Goal: Find contact information: Obtain details needed to contact an individual or organization

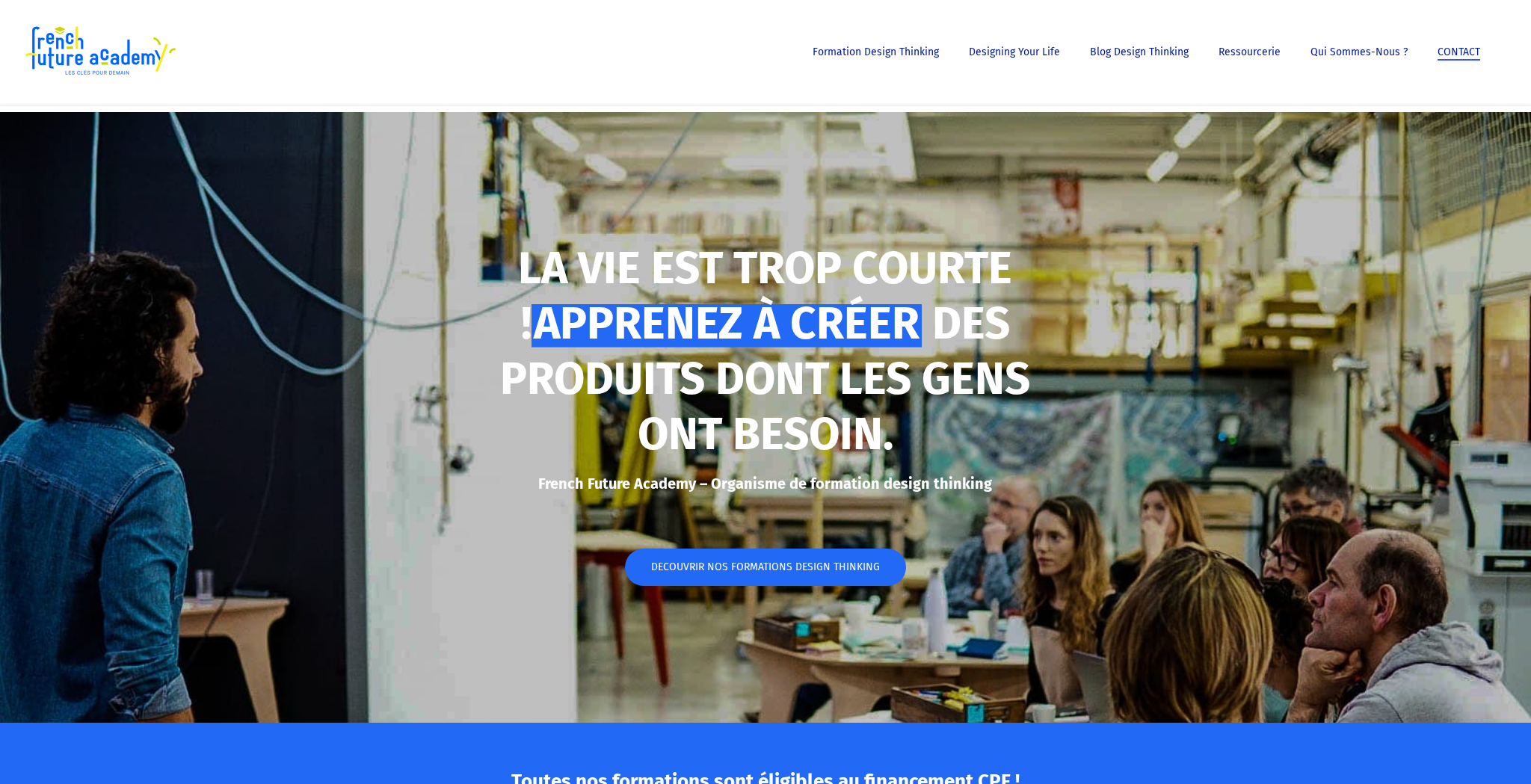
click at [1456, 47] on span "CONTACT" at bounding box center [1459, 51] width 43 height 13
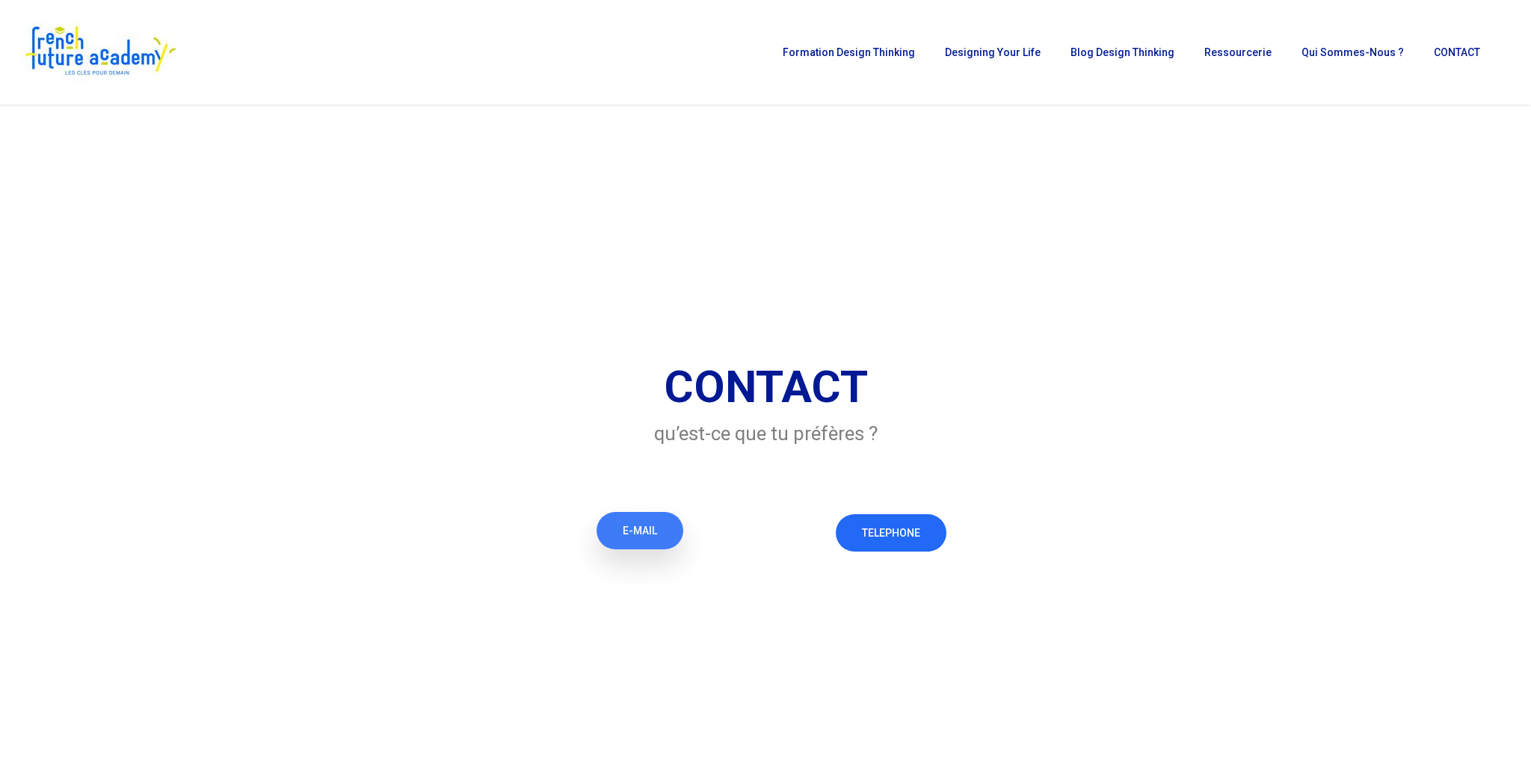
click at [656, 534] on span "E-MAIL" at bounding box center [640, 531] width 35 height 15
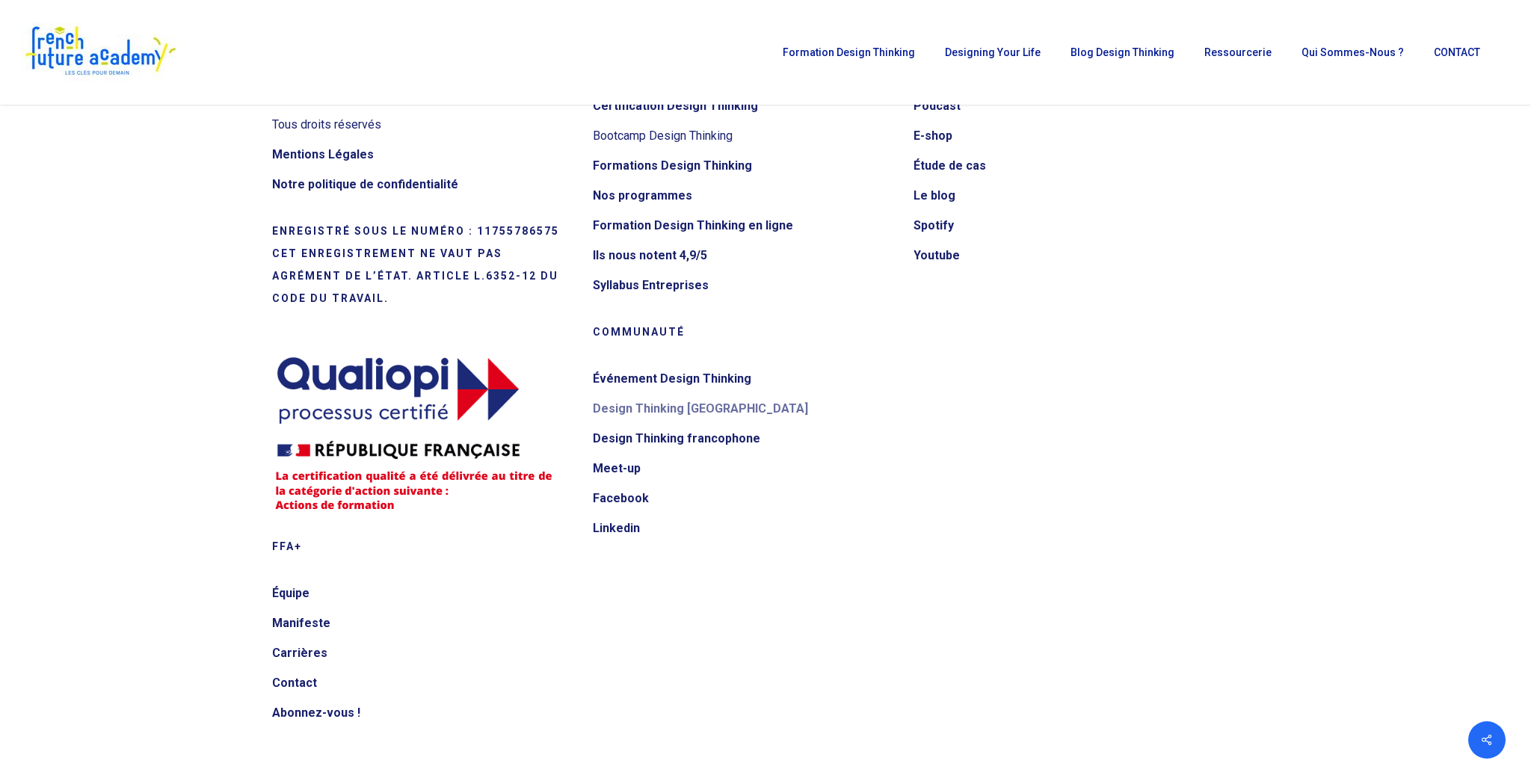
scroll to position [1262, 0]
click at [310, 682] on link "Contact" at bounding box center [423, 683] width 302 height 24
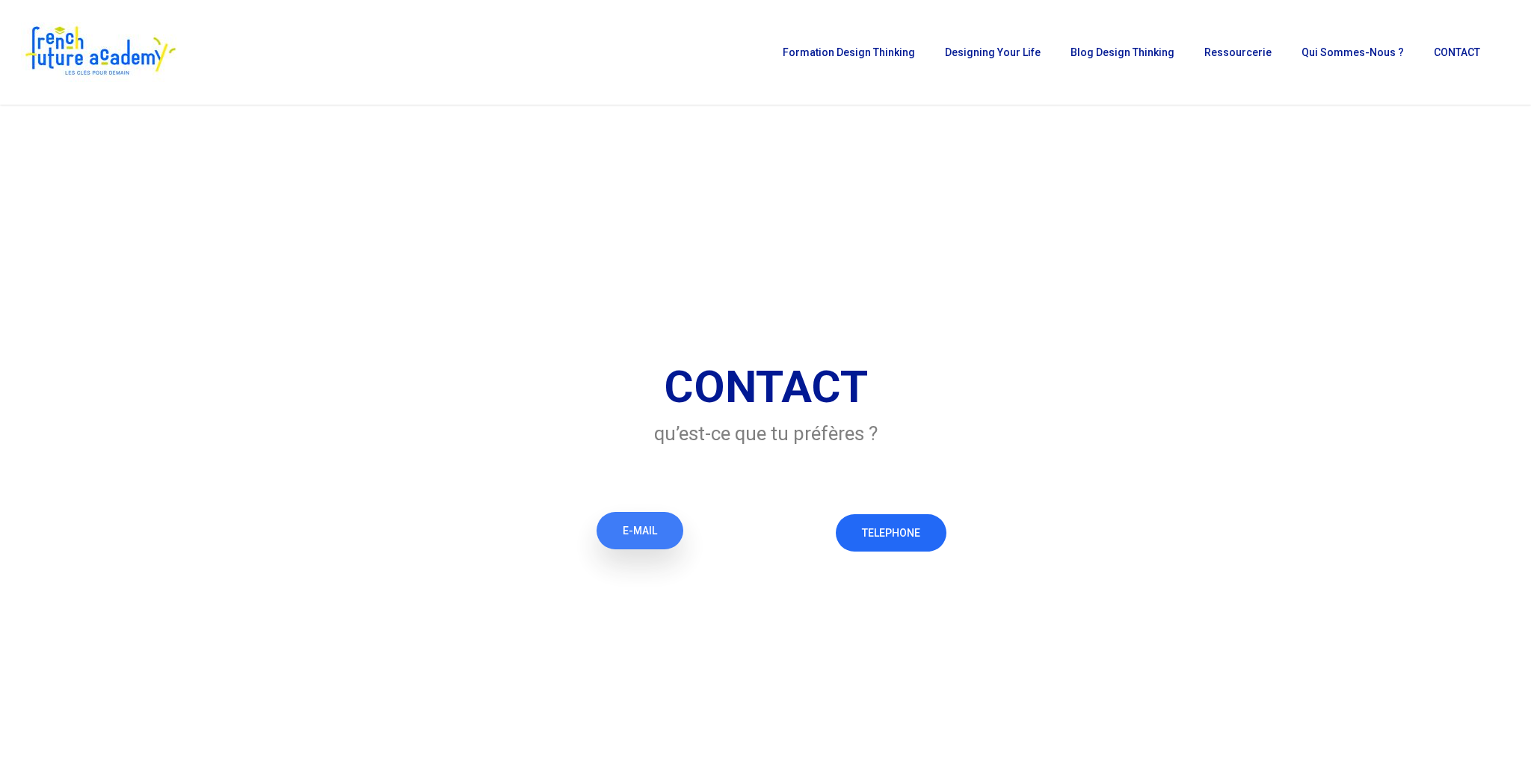
click at [640, 536] on span "E-MAIL" at bounding box center [640, 531] width 35 height 15
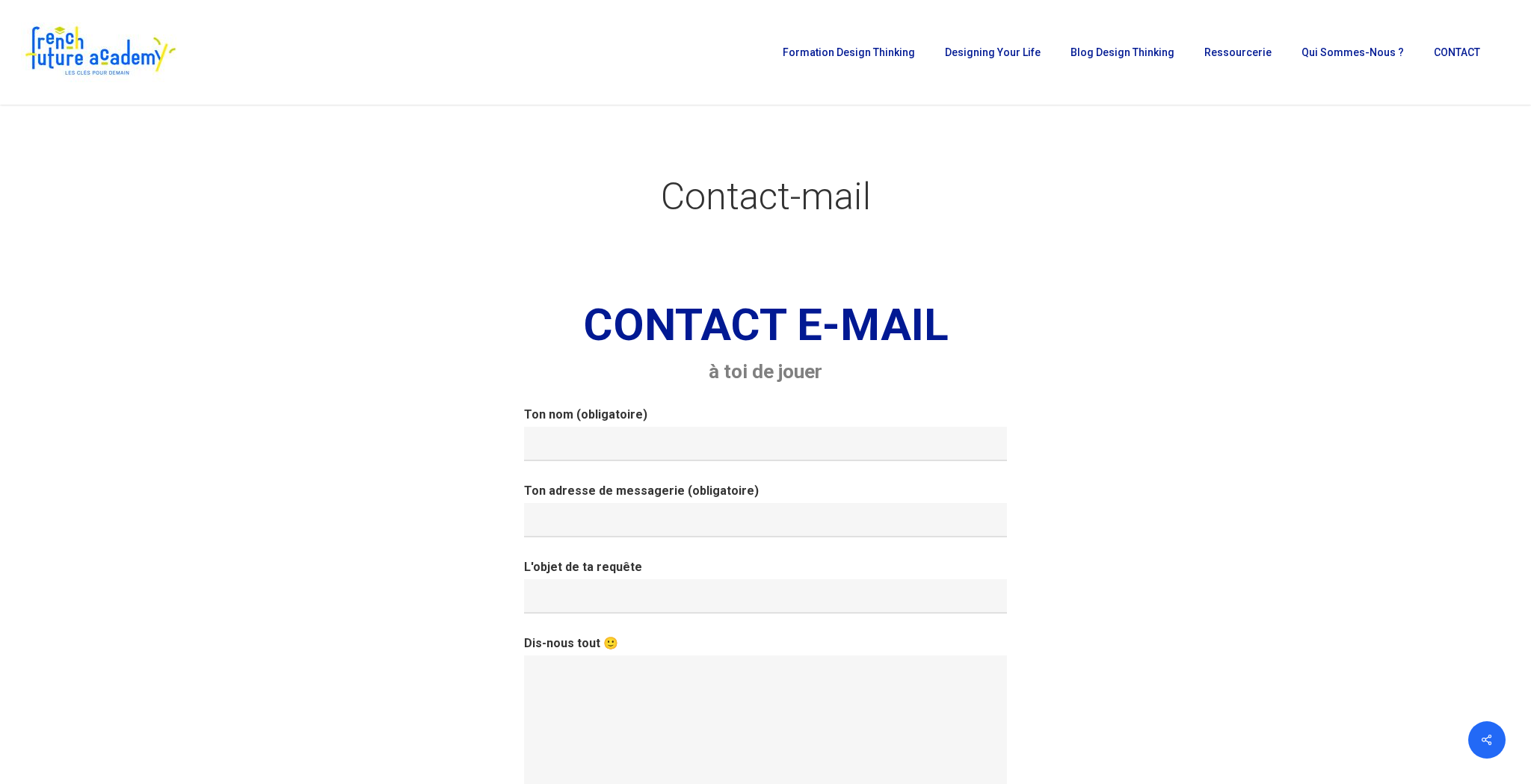
click at [107, 51] on img at bounding box center [100, 52] width 158 height 60
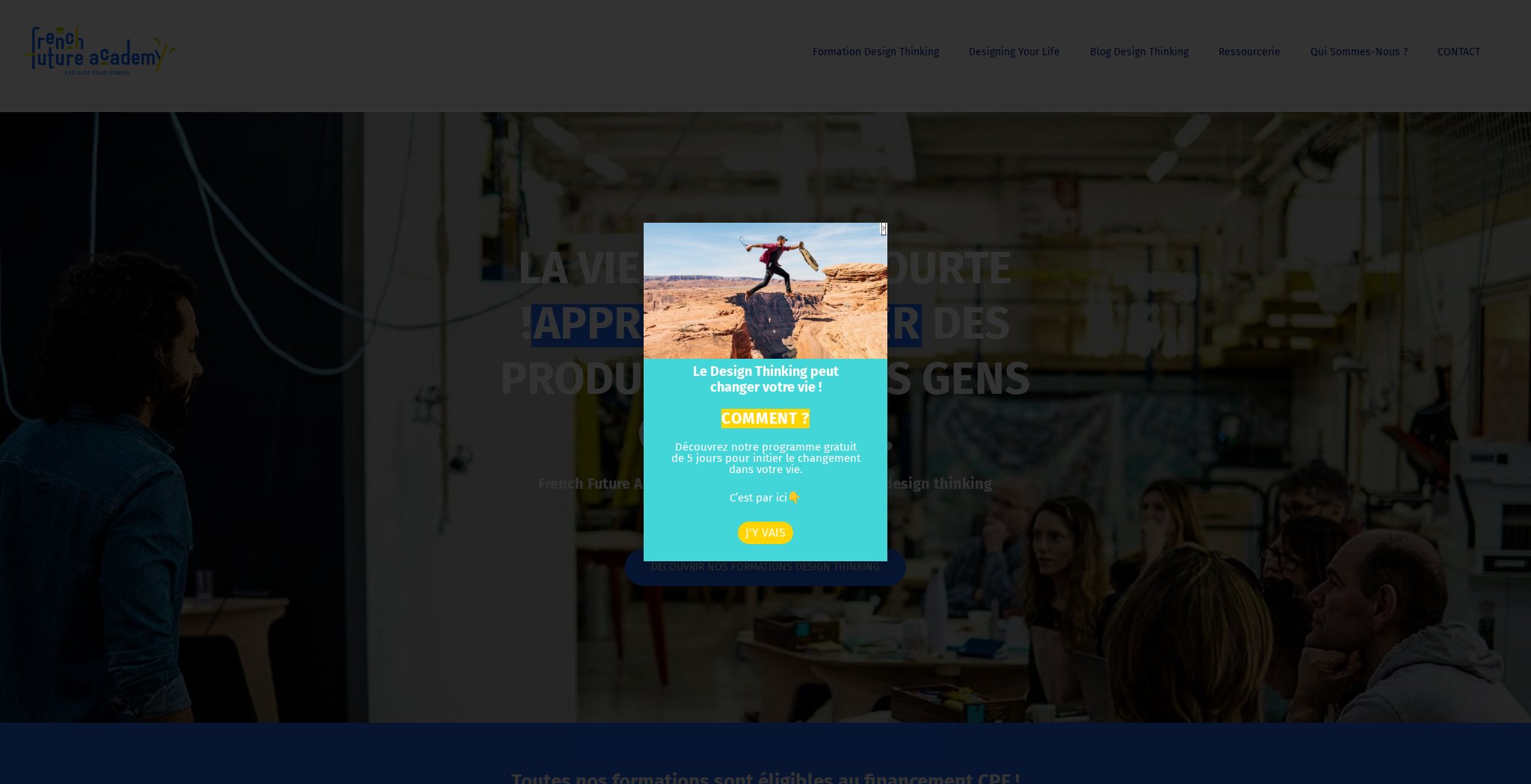
click at [882, 229] on icon "Close" at bounding box center [884, 228] width 8 height 11
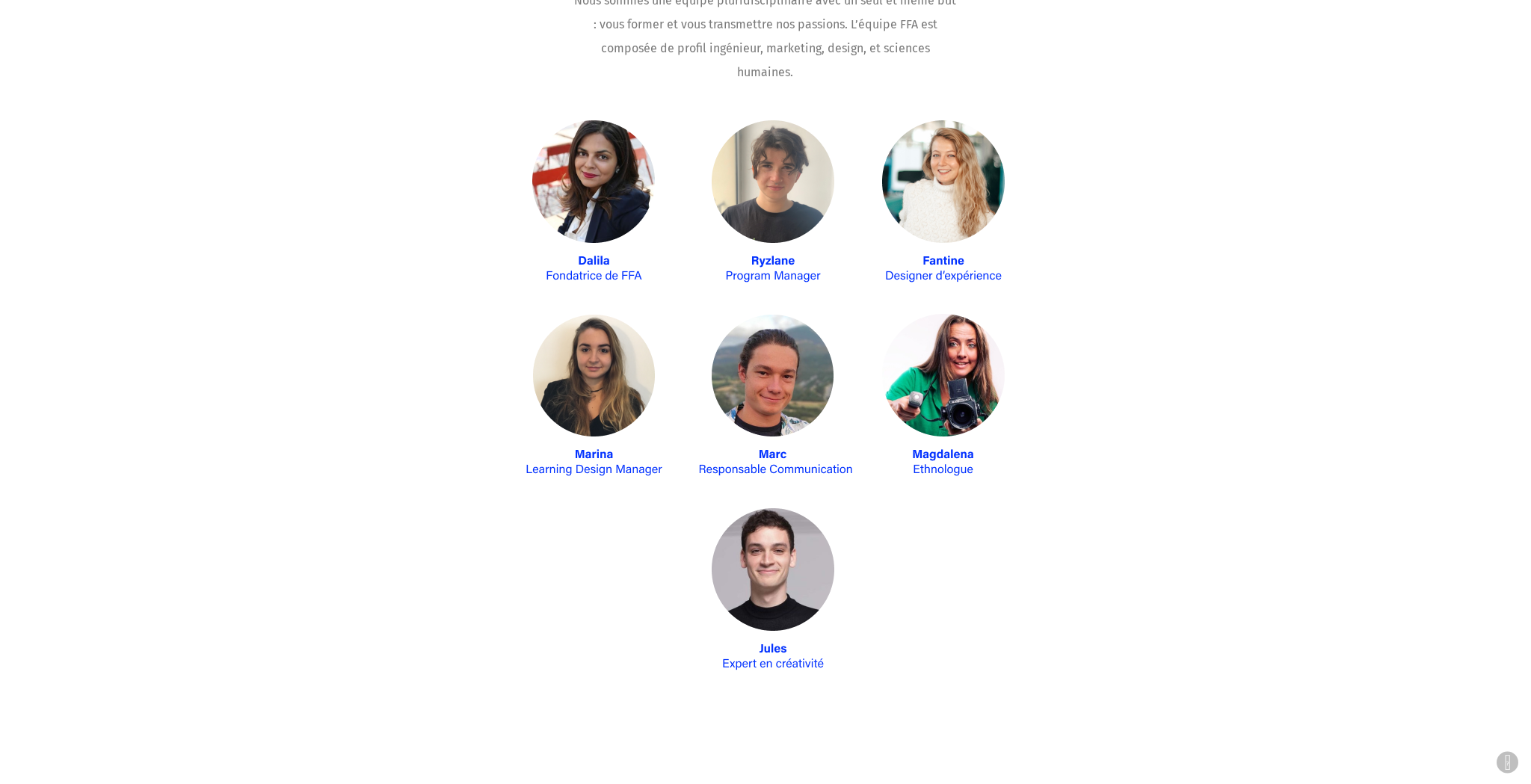
scroll to position [2512, 0]
